Goal: Information Seeking & Learning: Learn about a topic

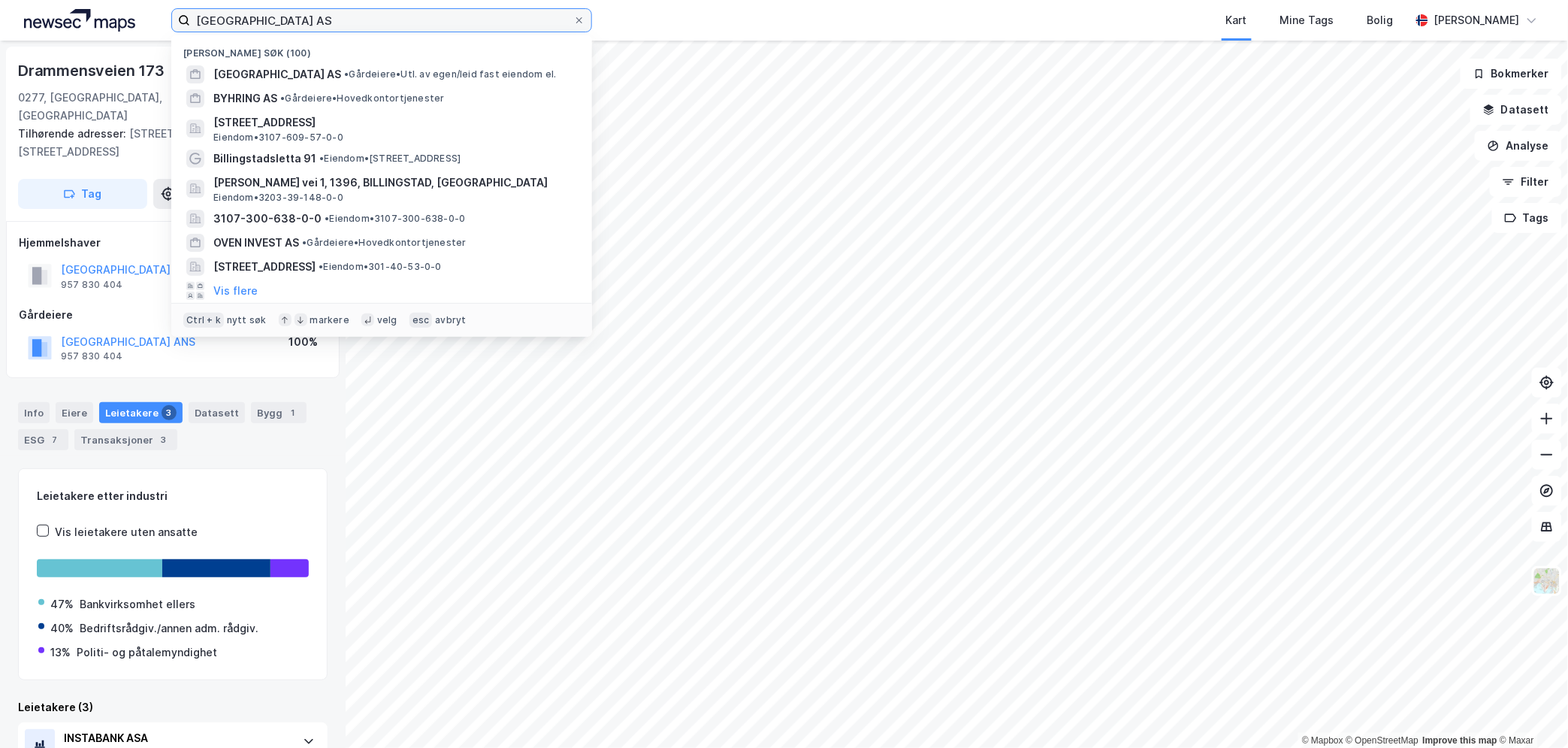
click at [280, 20] on input "Skøyen Park AS" at bounding box center [381, 20] width 383 height 22
paste input "Omsorgsbolig Eiendomsinvest"
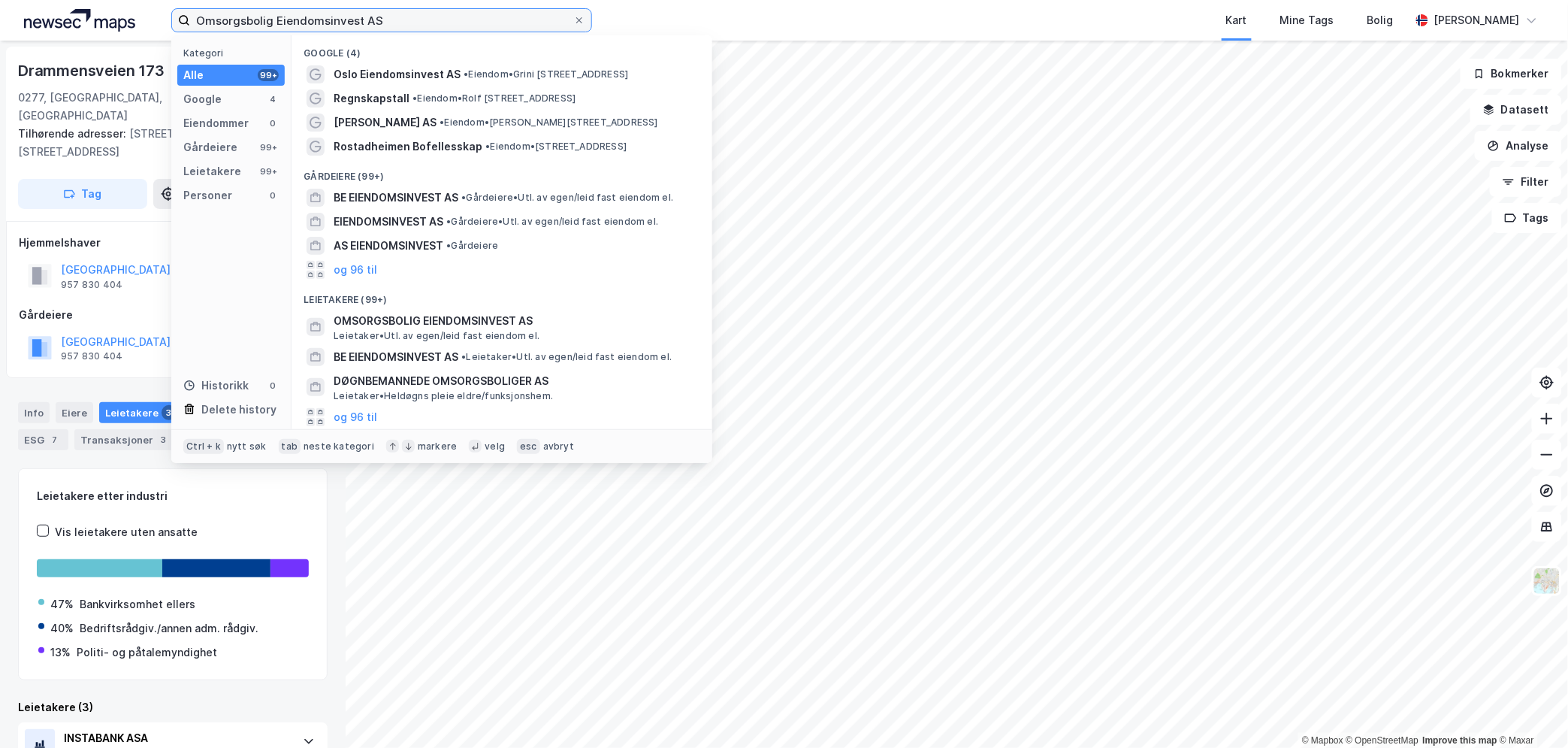
type input "Omsorgsbolig Eiendomsinvest AS"
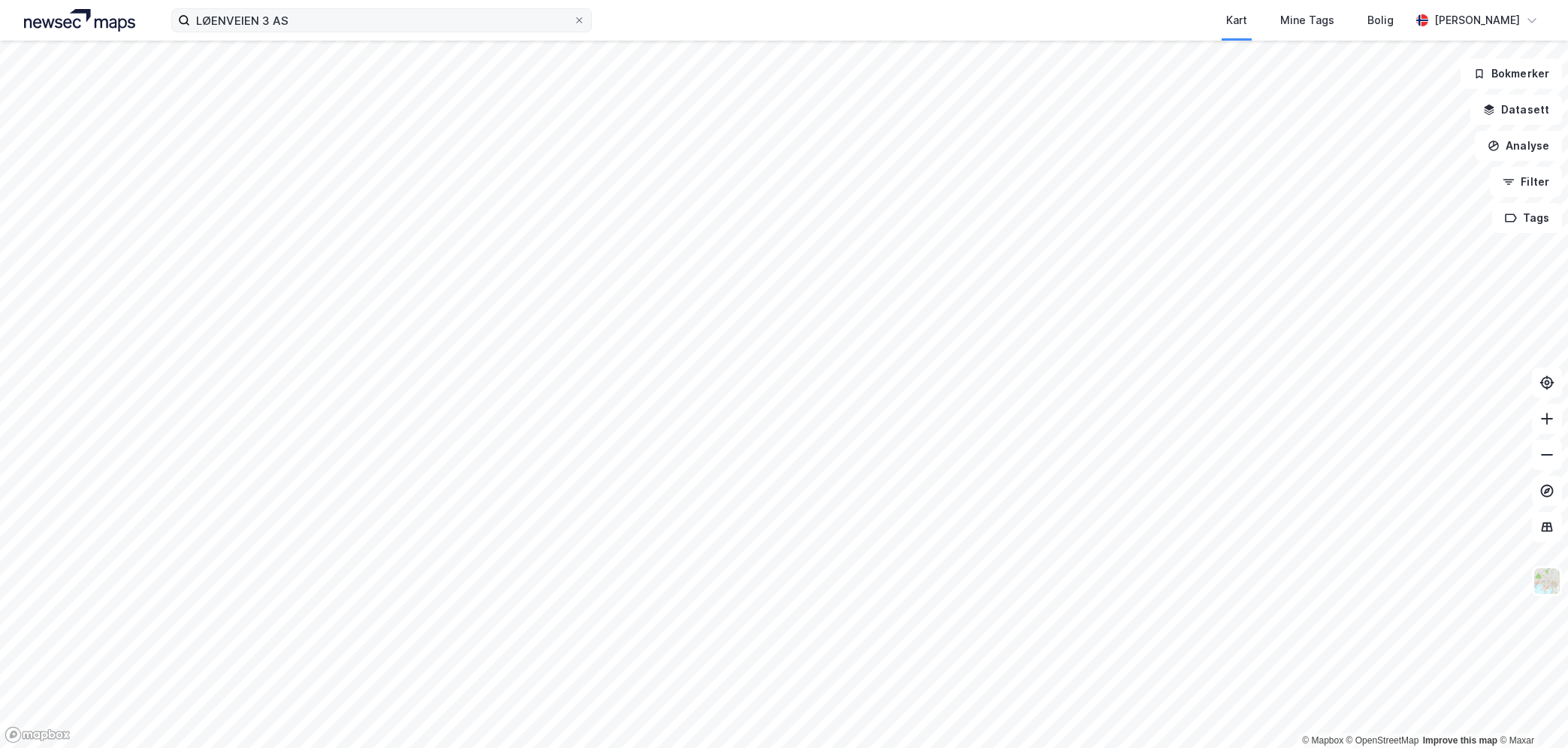
click at [378, 8] on div "LØENVEIEN 3 AS Kart Mine Tags Bolig [PERSON_NAME]" at bounding box center [784, 20] width 1568 height 41
click at [373, 19] on input "LØENVEIEN 3 AS" at bounding box center [381, 20] width 383 height 22
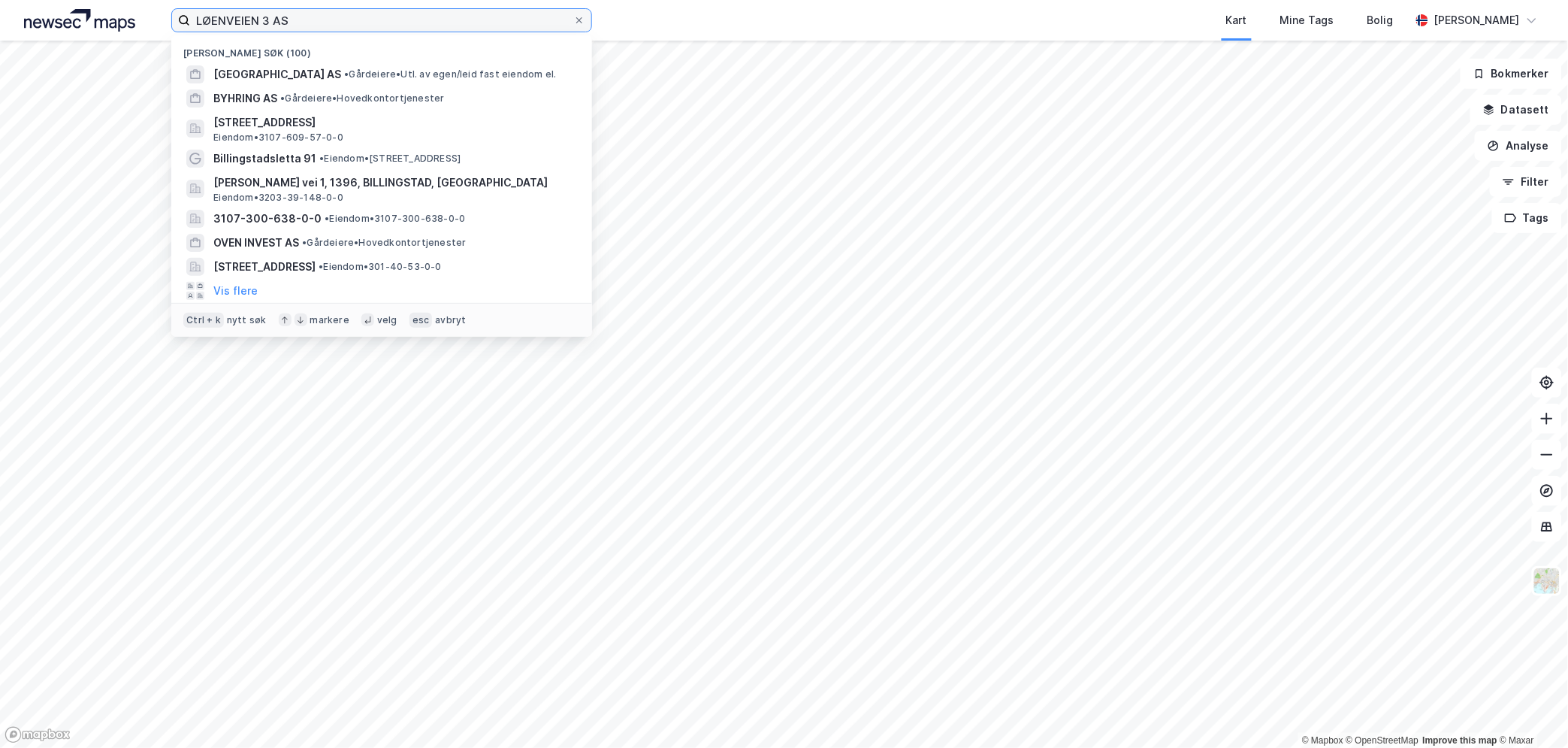
click at [373, 19] on input "LØENVEIEN 3 AS" at bounding box center [381, 20] width 383 height 22
paste input "Bjørndal Senter Eiendom"
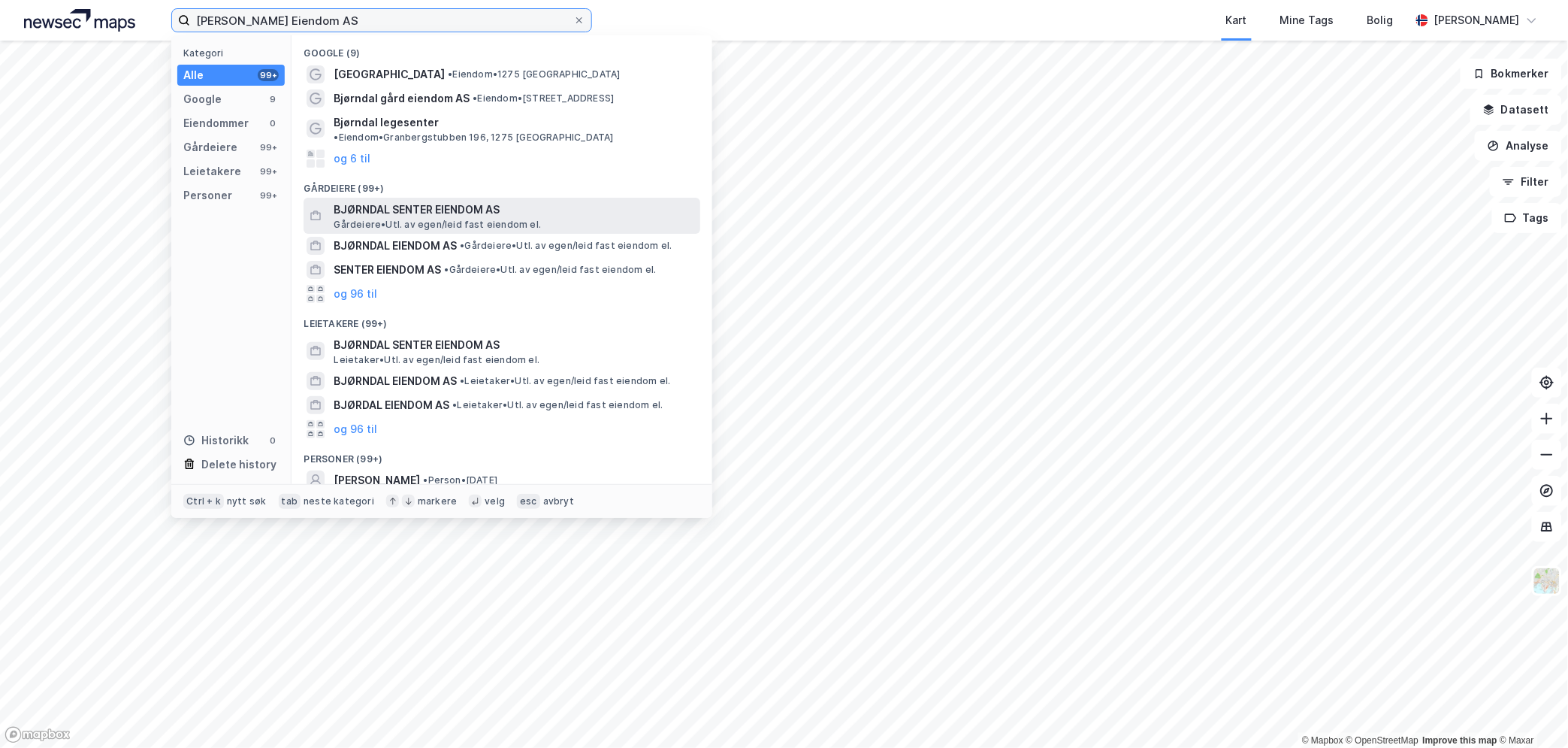
type input "[PERSON_NAME] Eiendom AS"
click at [443, 203] on span "BJØRNDAL SENTER EIENDOM AS" at bounding box center [513, 210] width 361 height 18
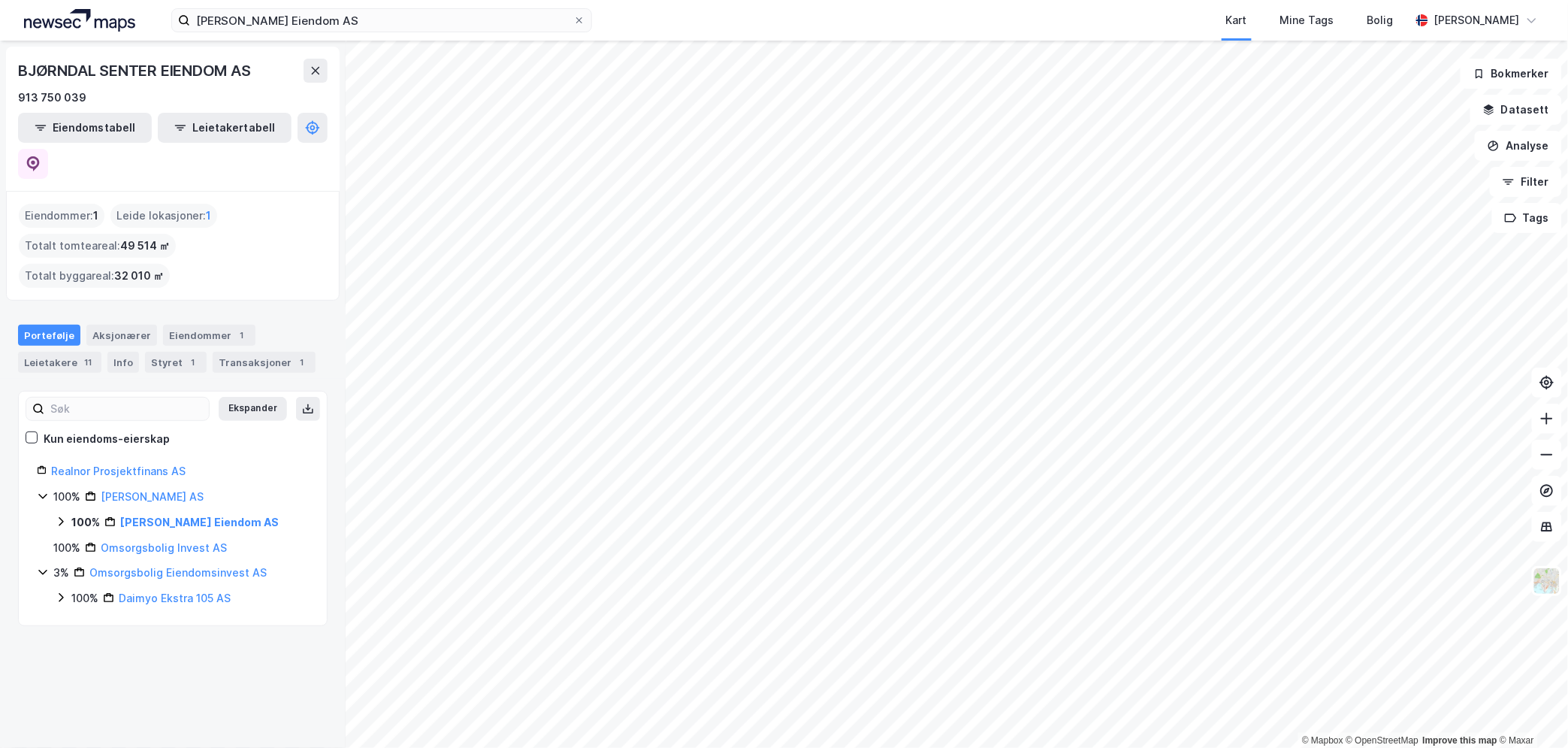
click at [69, 513] on div "100% [PERSON_NAME] AS" at bounding box center [181, 523] width 254 height 18
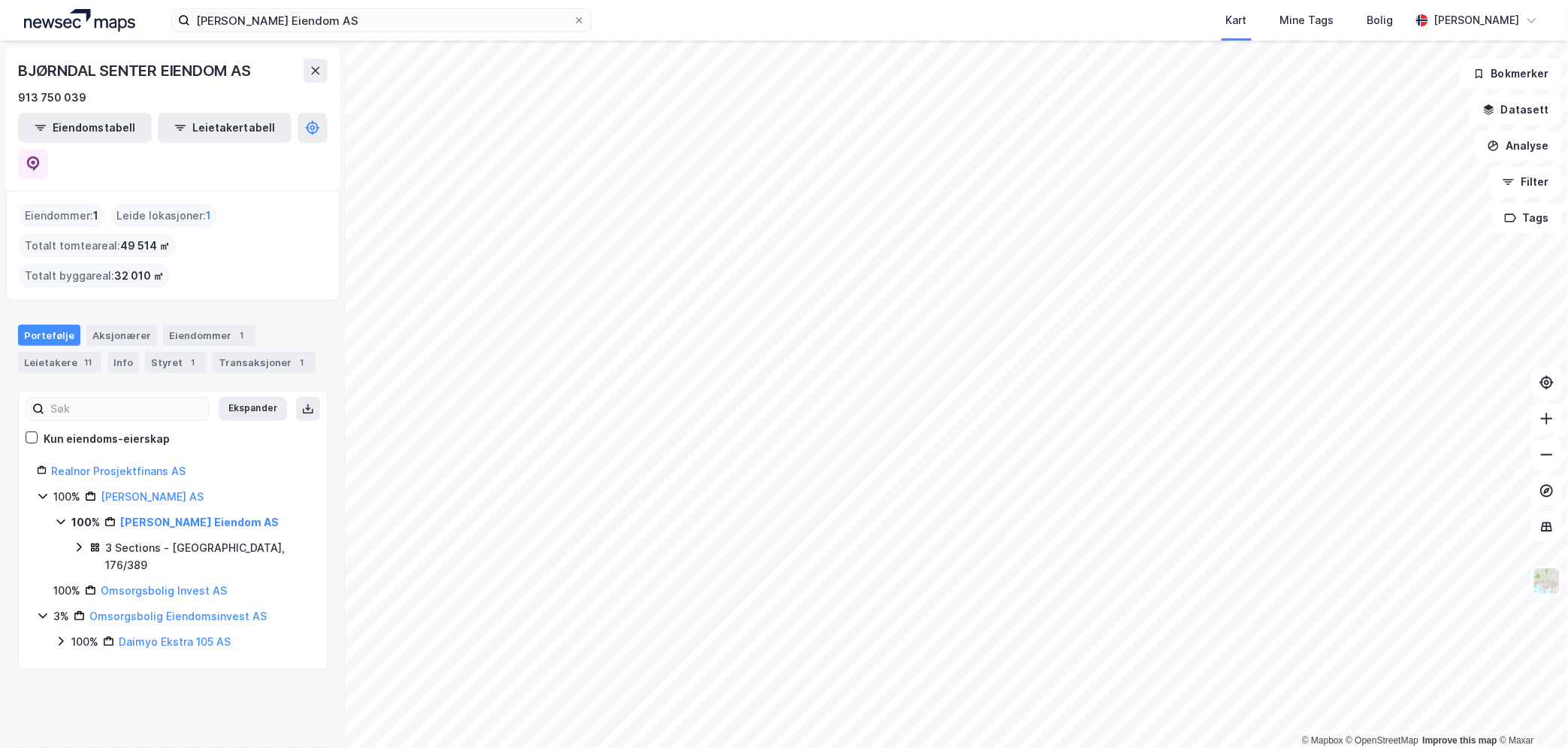
click at [66, 515] on icon at bounding box center [60, 521] width 12 height 12
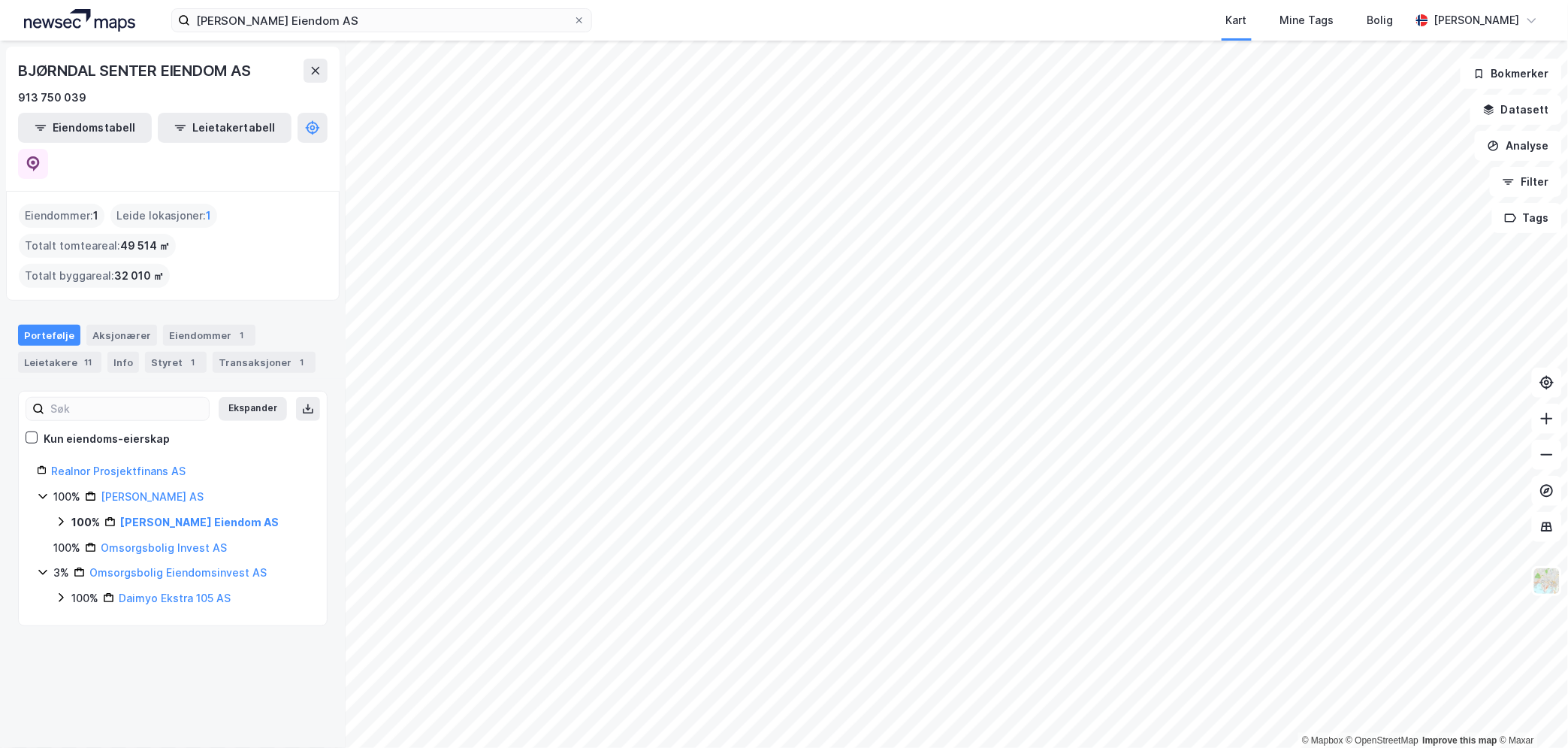
click at [66, 515] on icon at bounding box center [60, 521] width 12 height 12
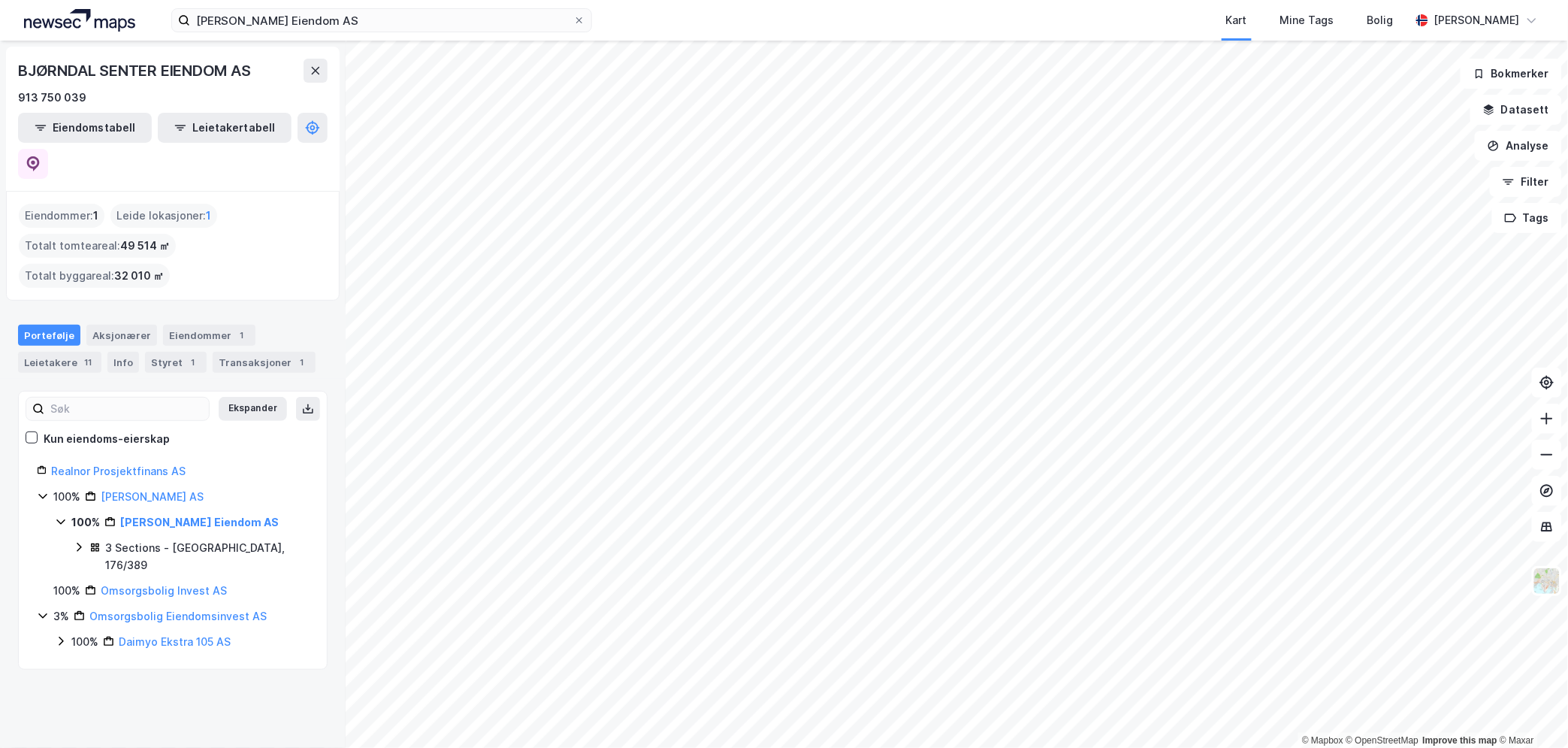
click at [123, 538] on div "3 Sections - [GEOGRAPHIC_DATA], 176/389" at bounding box center [207, 556] width 203 height 36
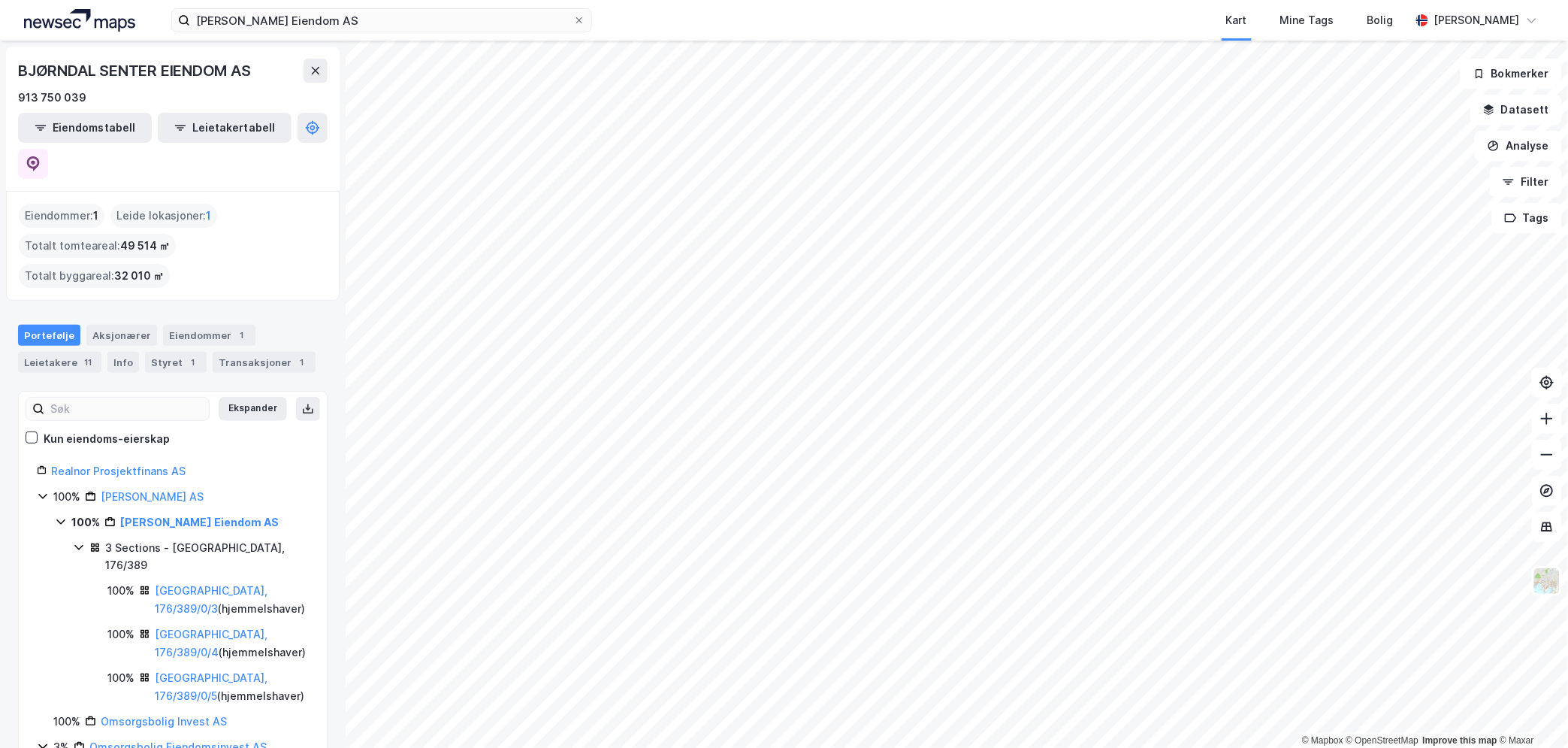
click at [203, 582] on div "[GEOGRAPHIC_DATA], 176/389/0/3 ( hjemmelshaver )" at bounding box center [232, 599] width 154 height 36
click at [211, 584] on link "[GEOGRAPHIC_DATA], 176/389/0/3" at bounding box center [211, 598] width 113 height 30
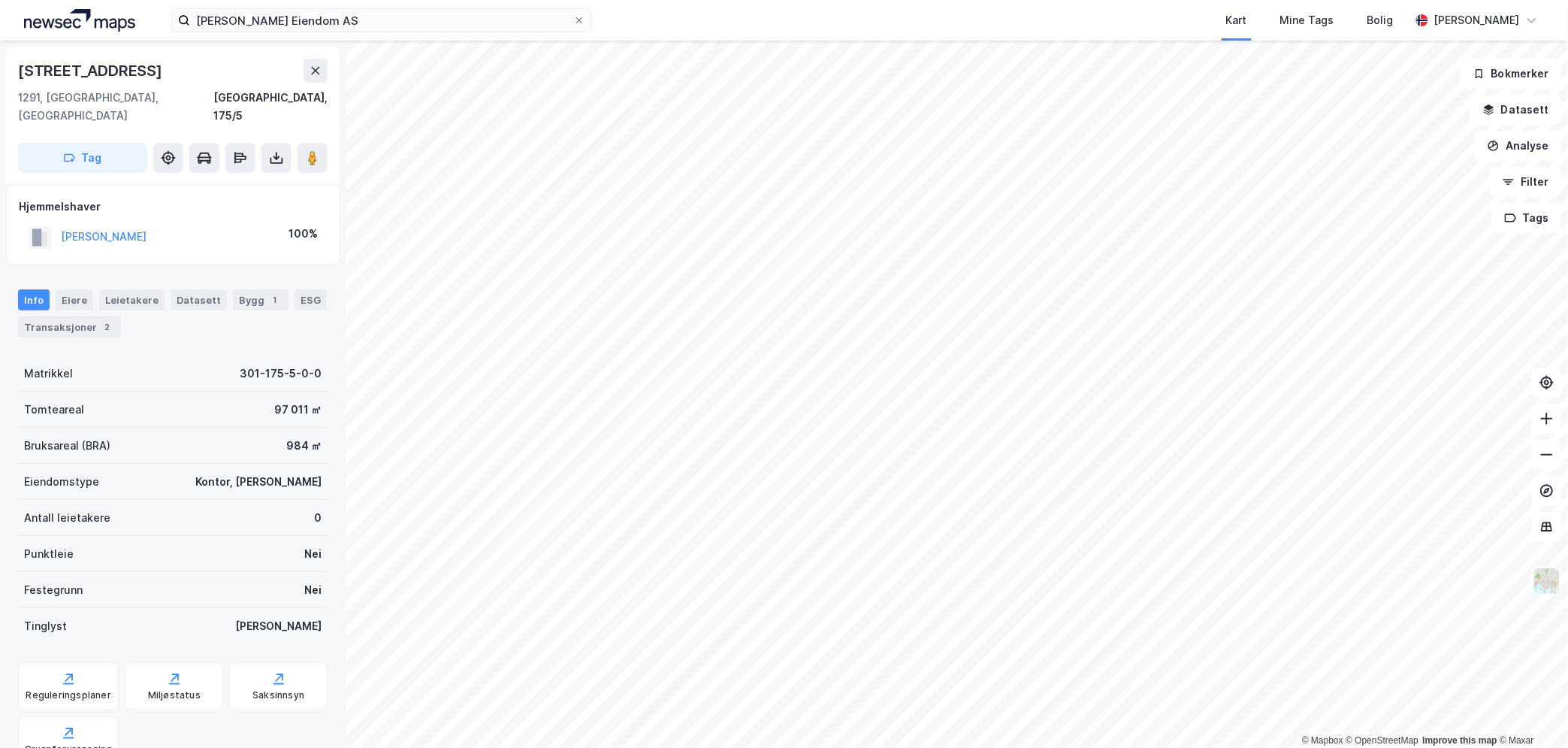
click at [159, 244] on div "Hjemmelshaver [PERSON_NAME] 100%" at bounding box center [173, 224] width 333 height 80
